Goal: Information Seeking & Learning: Learn about a topic

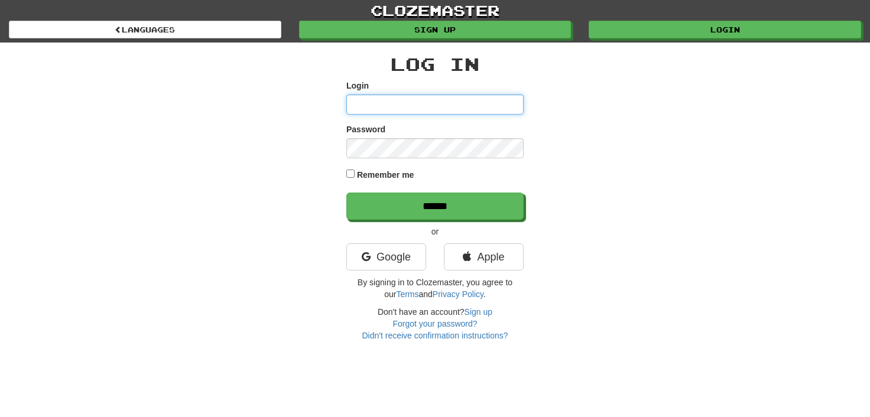
type input "**********"
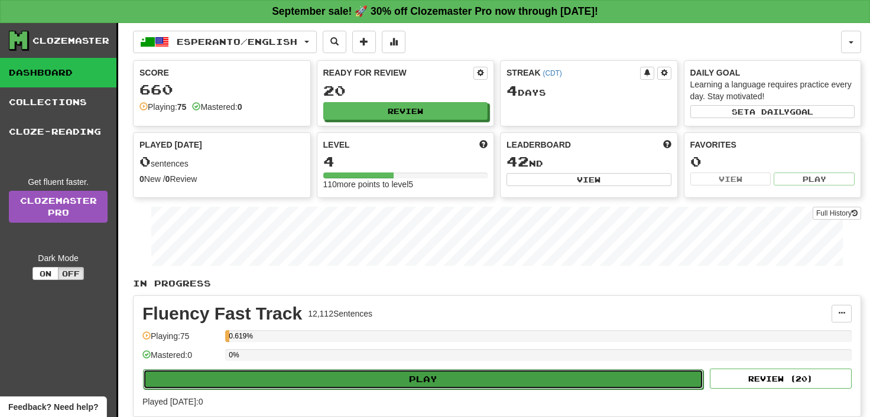
click at [414, 379] on button "Play" at bounding box center [423, 379] width 560 height 20
select select "**"
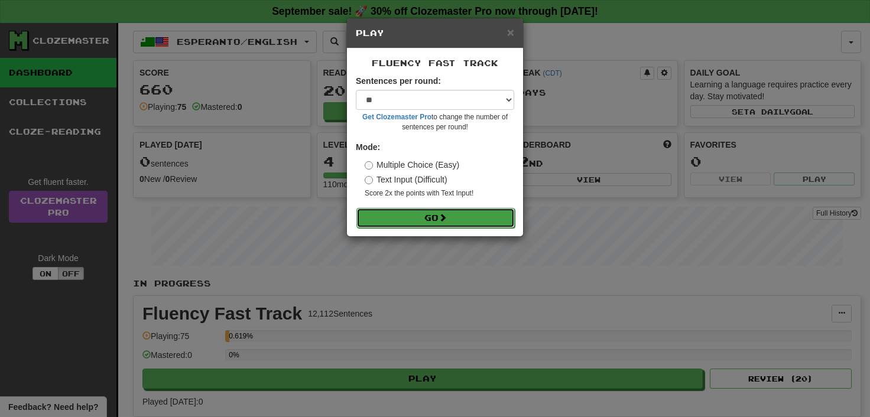
click at [433, 215] on button "Go" at bounding box center [435, 218] width 158 height 20
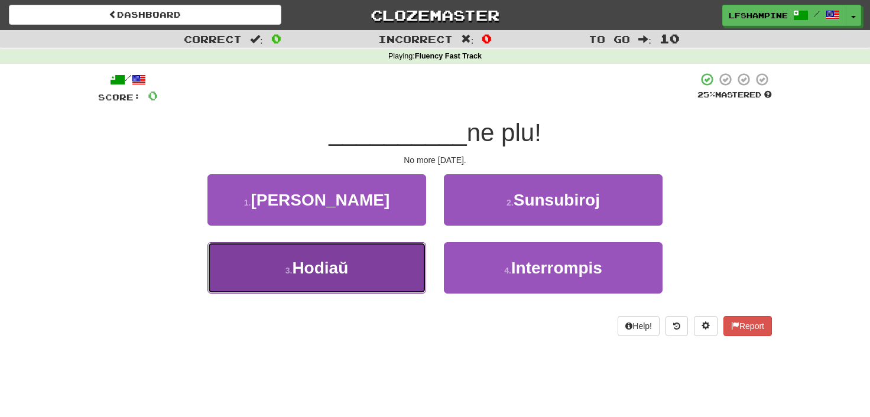
click at [327, 271] on span "Hodiaŭ" at bounding box center [320, 268] width 56 height 18
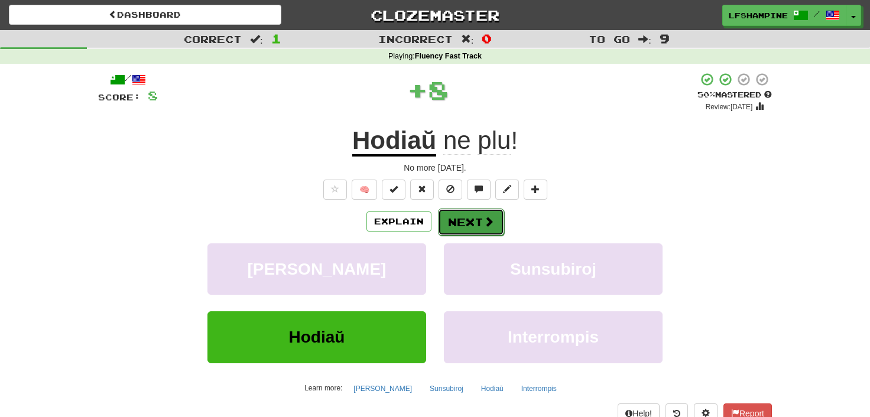
click at [471, 220] on button "Next" at bounding box center [471, 222] width 66 height 27
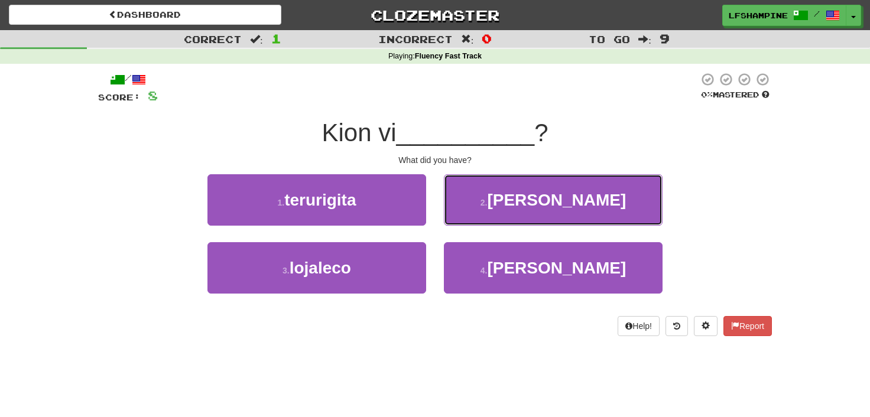
drag, startPoint x: 538, startPoint y: 196, endPoint x: 534, endPoint y: 205, distance: 10.3
click at [539, 196] on span "havis" at bounding box center [556, 200] width 139 height 18
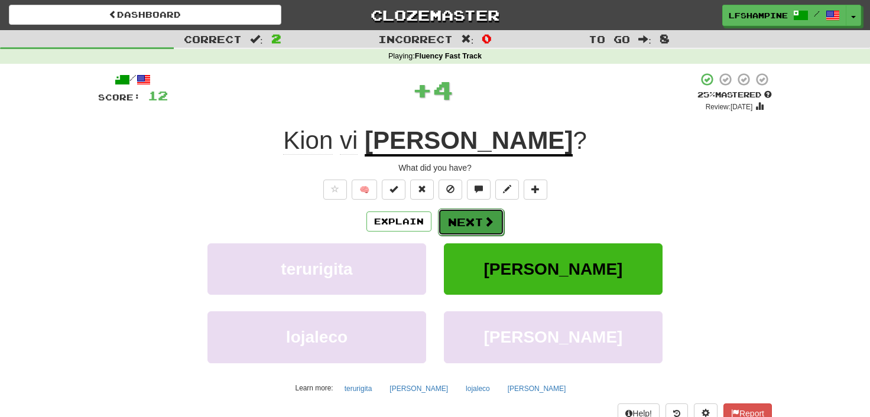
click at [476, 216] on button "Next" at bounding box center [471, 222] width 66 height 27
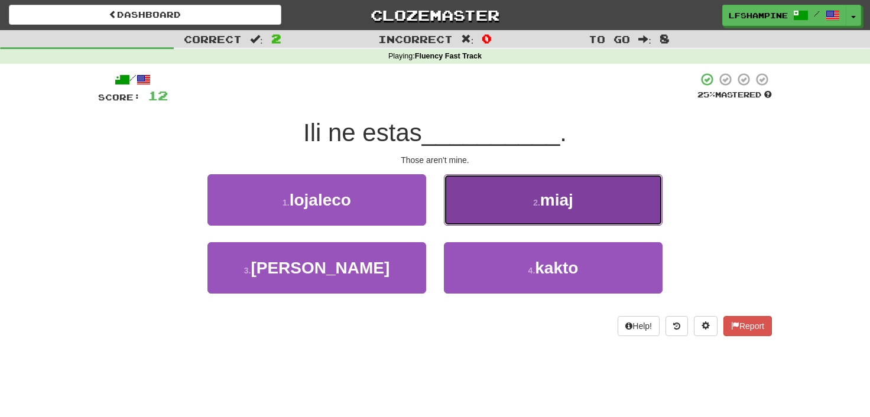
click at [547, 197] on span "miaj" at bounding box center [556, 200] width 33 height 18
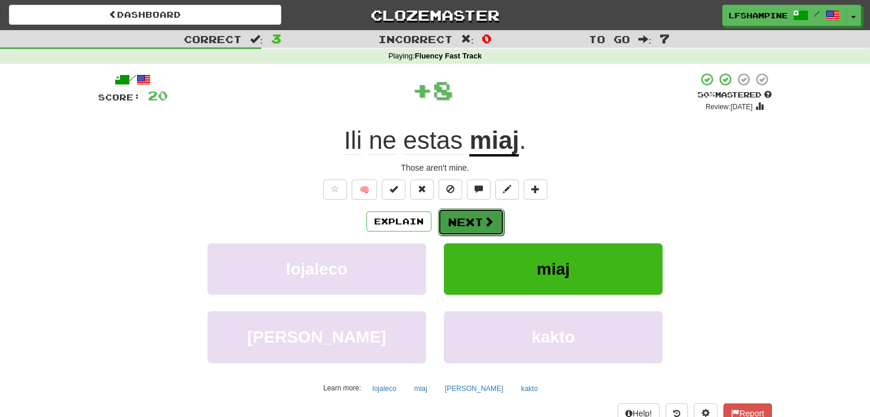
click at [476, 221] on button "Next" at bounding box center [471, 222] width 66 height 27
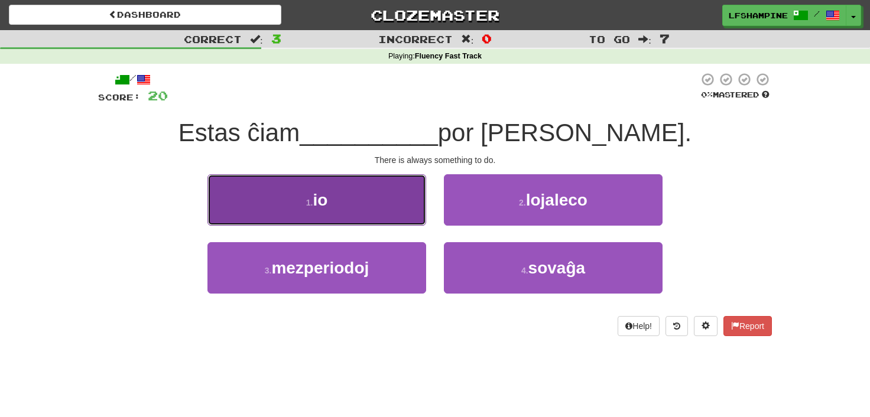
click at [333, 205] on button "1 . io" at bounding box center [316, 199] width 219 height 51
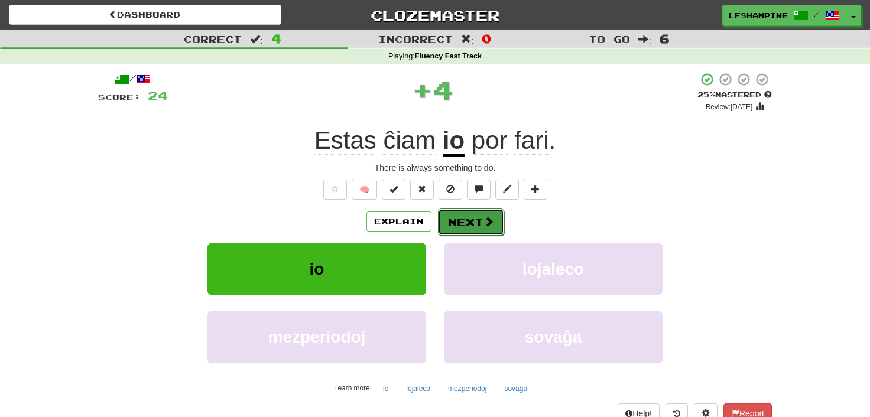
click at [463, 222] on button "Next" at bounding box center [471, 222] width 66 height 27
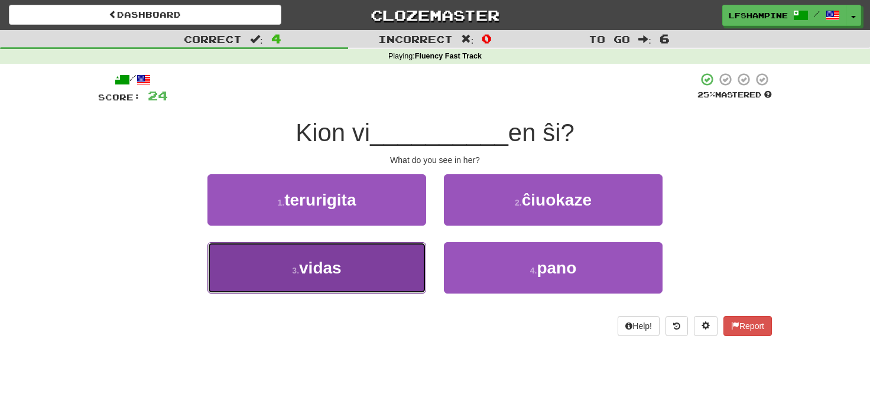
click at [339, 269] on span "vidas" at bounding box center [320, 268] width 43 height 18
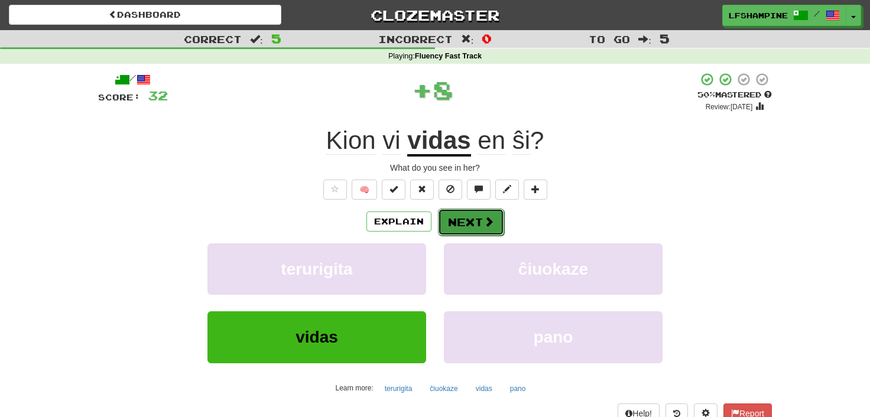
click at [473, 217] on button "Next" at bounding box center [471, 222] width 66 height 27
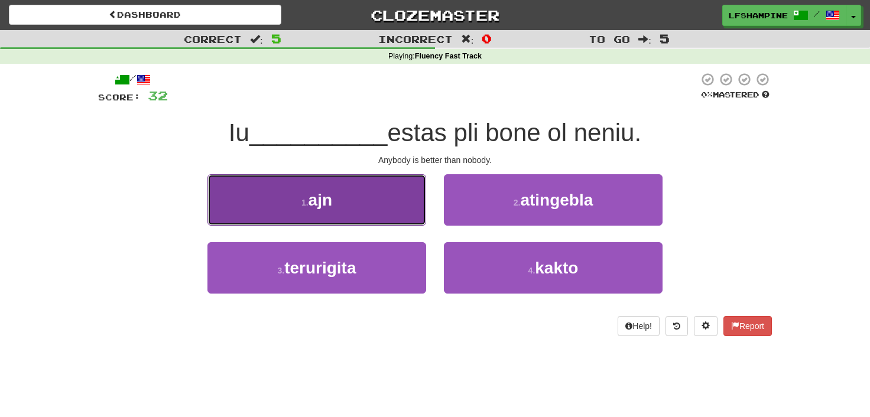
click at [322, 205] on span "ajn" at bounding box center [320, 200] width 24 height 18
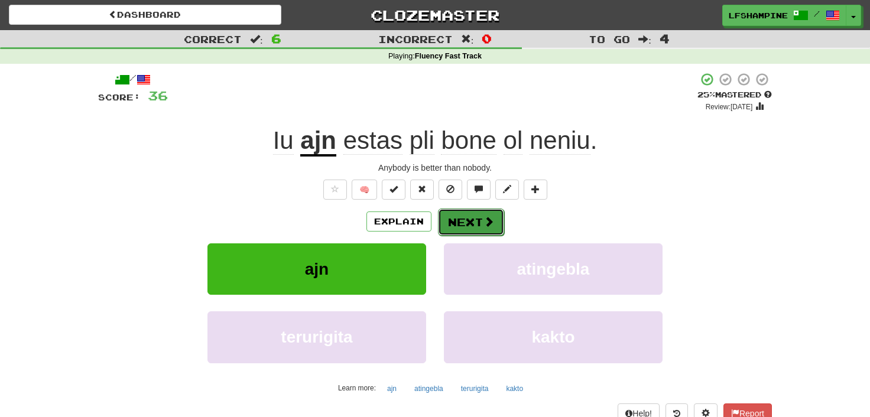
click at [460, 216] on button "Next" at bounding box center [471, 222] width 66 height 27
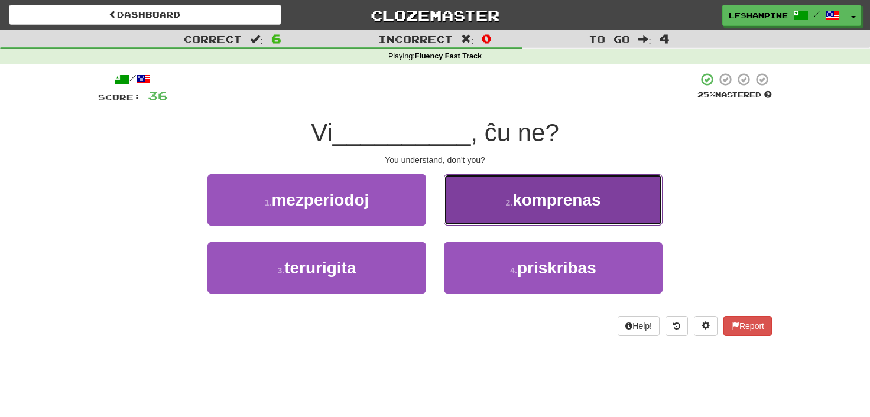
click at [537, 196] on span "komprenas" at bounding box center [556, 200] width 88 height 18
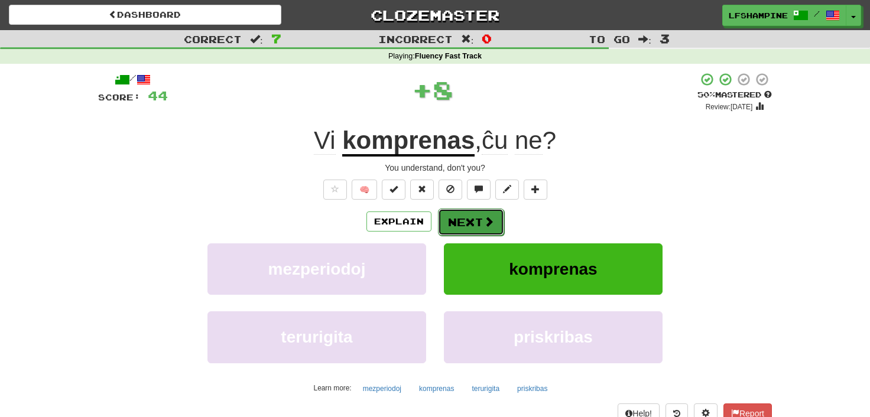
click at [461, 215] on button "Next" at bounding box center [471, 222] width 66 height 27
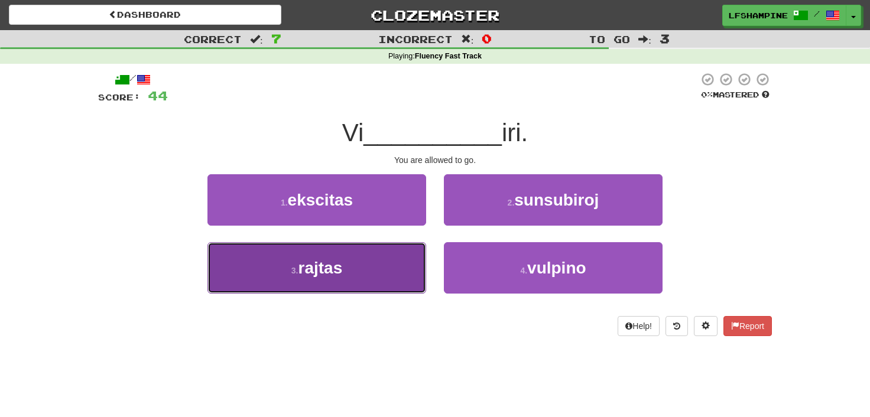
click at [340, 267] on span "rajtas" at bounding box center [320, 268] width 44 height 18
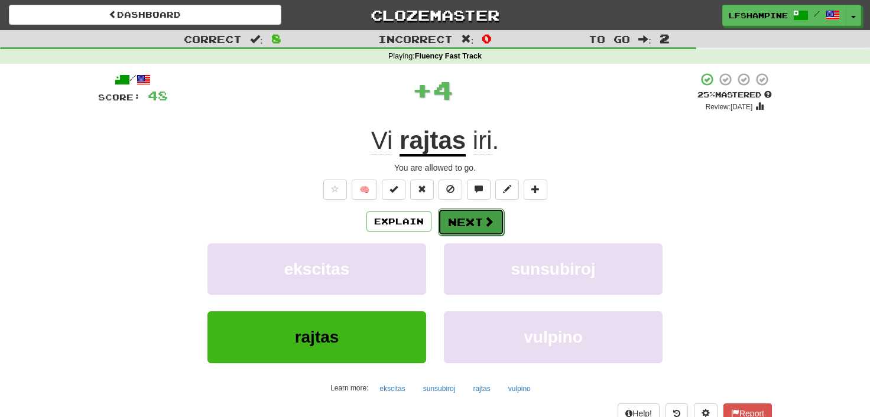
click at [466, 215] on button "Next" at bounding box center [471, 222] width 66 height 27
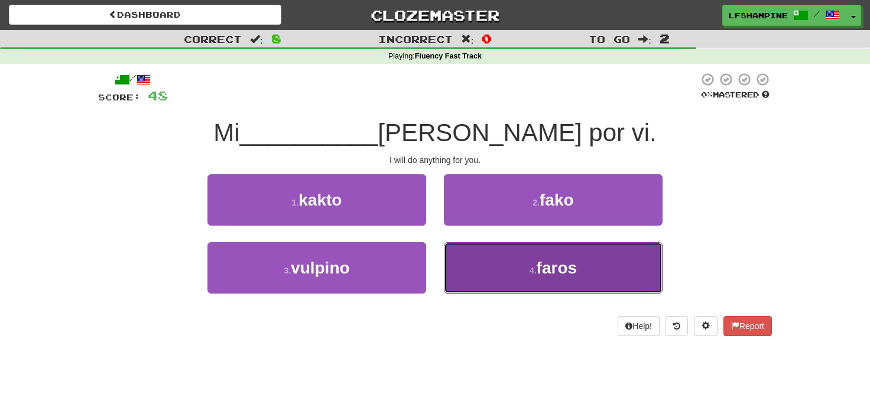
click at [553, 265] on span "faros" at bounding box center [557, 268] width 40 height 18
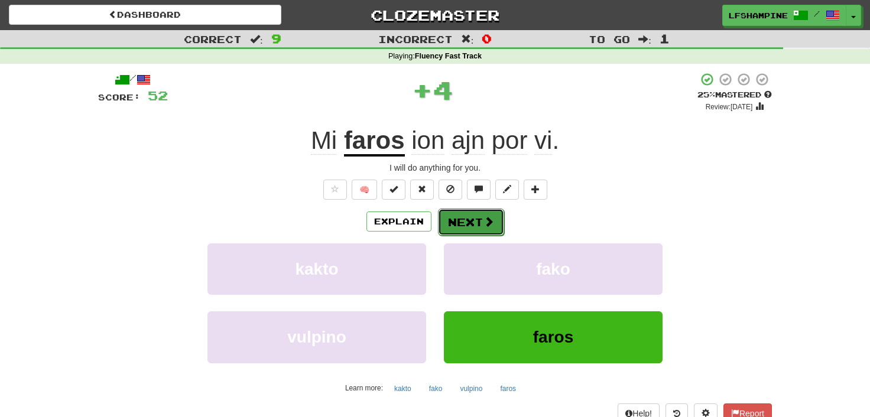
click at [456, 222] on button "Next" at bounding box center [471, 222] width 66 height 27
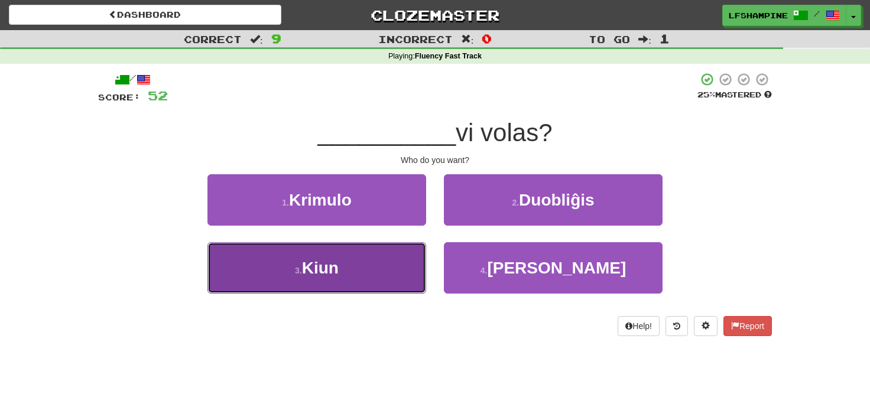
click at [346, 268] on button "3 . Kiun" at bounding box center [316, 267] width 219 height 51
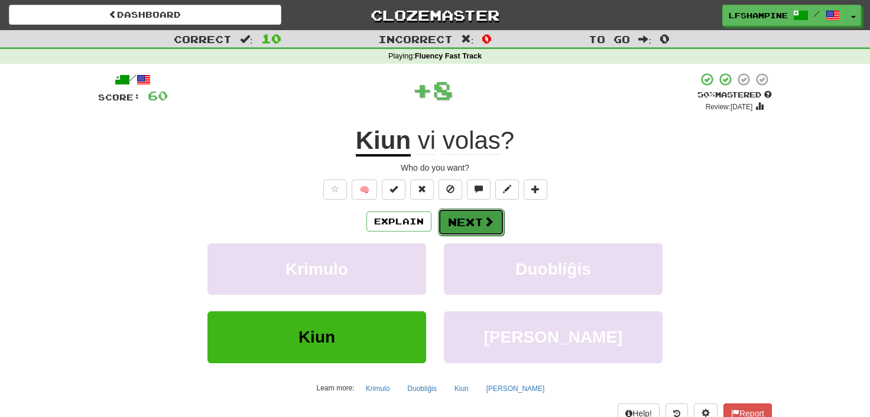
click at [466, 222] on button "Next" at bounding box center [471, 222] width 66 height 27
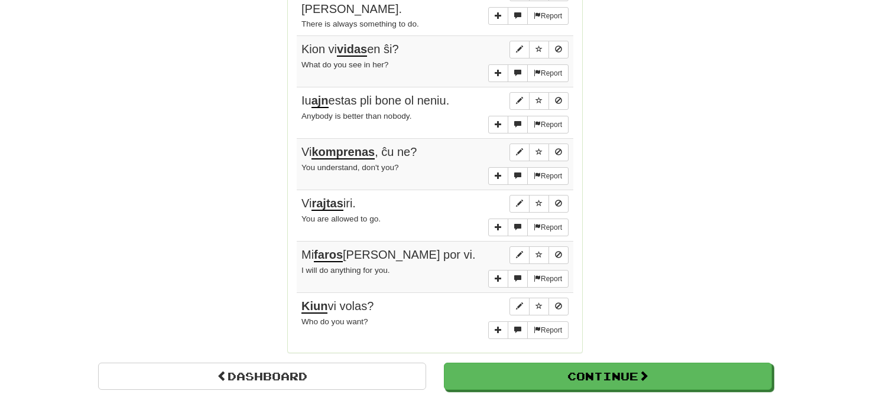
scroll to position [913, 0]
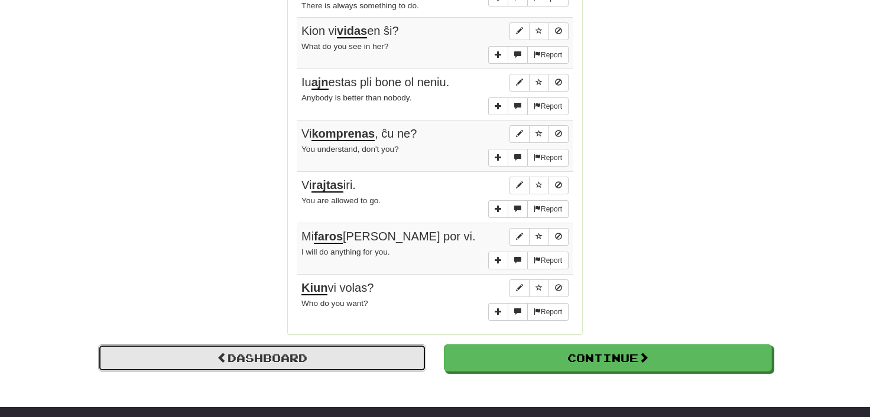
click at [267, 345] on link "Dashboard" at bounding box center [262, 358] width 328 height 27
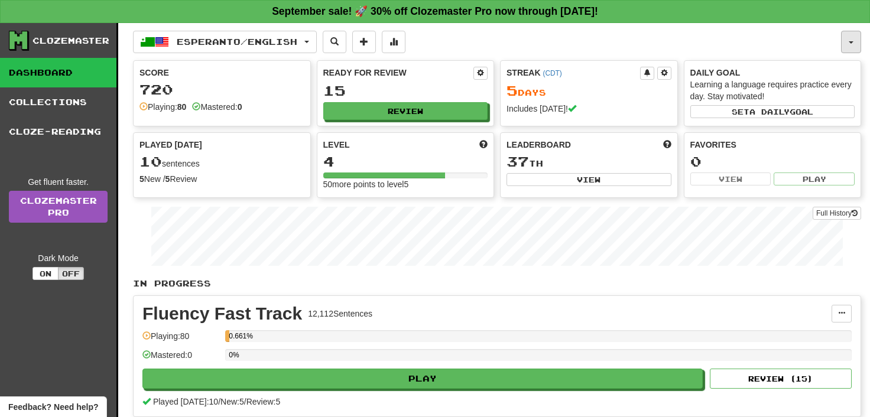
click at [853, 38] on button "button" at bounding box center [851, 42] width 20 height 22
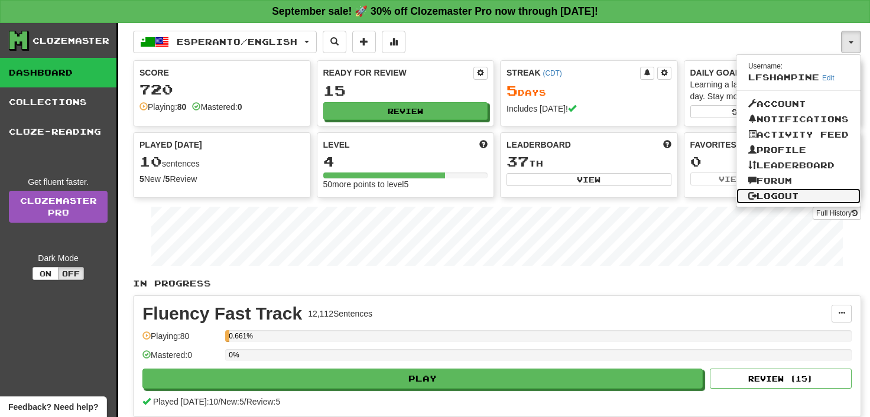
click at [774, 193] on link "Logout" at bounding box center [798, 196] width 124 height 15
